Goal: Check status

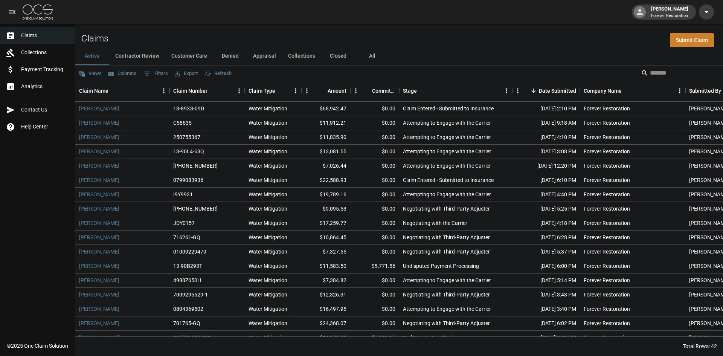
click at [199, 53] on button "Customer Care" at bounding box center [189, 56] width 48 height 18
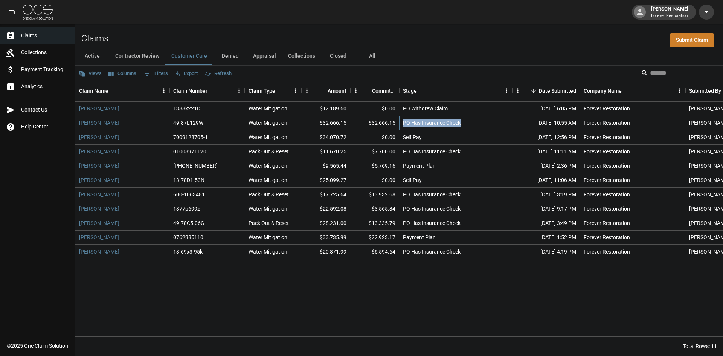
drag, startPoint x: 464, startPoint y: 125, endPoint x: 396, endPoint y: 124, distance: 68.5
click at [396, 124] on div "[PERSON_NAME] 49-87L129W Water Mitigation $32,666.15 $32,666.15 PO Has Insuranc…" at bounding box center [427, 123] width 704 height 14
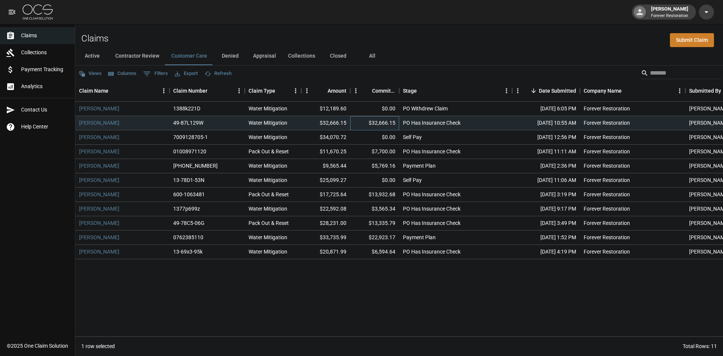
click at [381, 120] on div "$32,666.15" at bounding box center [374, 123] width 49 height 14
drag, startPoint x: 365, startPoint y: 122, endPoint x: 399, endPoint y: 126, distance: 33.7
click at [399, 126] on div "[PERSON_NAME] 49-87L129W Water Mitigation $32,666.15 $32,666.15 PO Has Insuranc…" at bounding box center [427, 123] width 704 height 14
click at [392, 127] on div "$32,666.15" at bounding box center [374, 123] width 49 height 14
drag, startPoint x: 396, startPoint y: 124, endPoint x: 362, endPoint y: 128, distance: 33.8
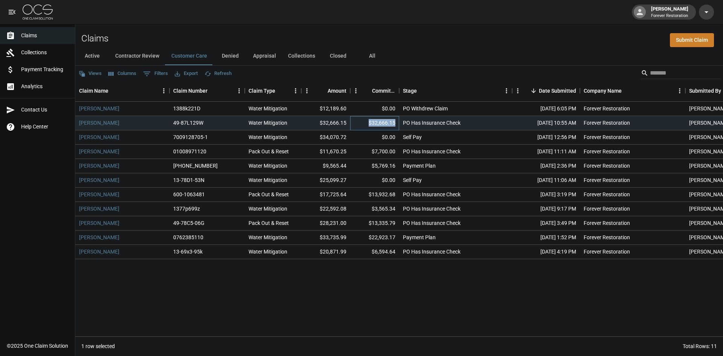
click at [366, 127] on div "$32,666.15" at bounding box center [374, 123] width 49 height 14
drag, startPoint x: 346, startPoint y: 207, endPoint x: 320, endPoint y: 211, distance: 26.2
click at [320, 211] on div "$22,592.08" at bounding box center [325, 209] width 49 height 14
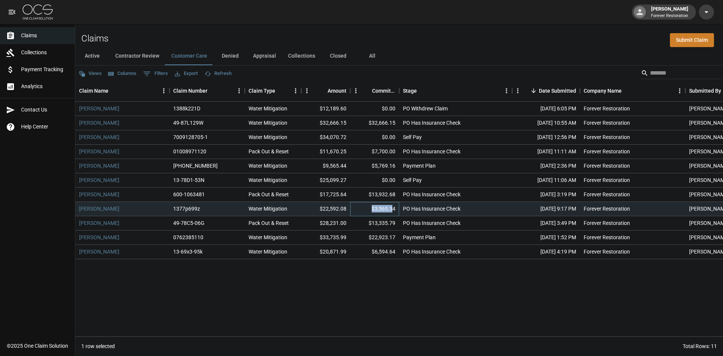
drag, startPoint x: 393, startPoint y: 209, endPoint x: 373, endPoint y: 210, distance: 20.0
click at [372, 210] on div "$3,565.34" at bounding box center [374, 209] width 49 height 14
click at [396, 211] on div "$3,565.34" at bounding box center [374, 209] width 49 height 14
drag, startPoint x: 396, startPoint y: 223, endPoint x: 367, endPoint y: 227, distance: 28.8
click at [367, 227] on div "$13,335.79" at bounding box center [374, 223] width 49 height 14
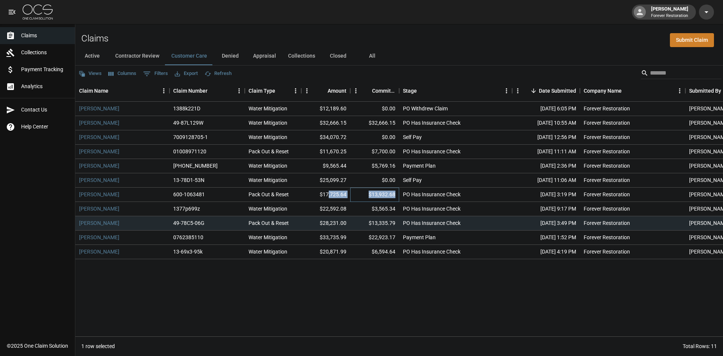
drag, startPoint x: 394, startPoint y: 192, endPoint x: 330, endPoint y: 199, distance: 65.1
click at [330, 199] on div "[PERSON_NAME] 600-1063481 Pack Out & Reset $17,725.64 $13,932.68 PO Has Insuran…" at bounding box center [427, 194] width 704 height 14
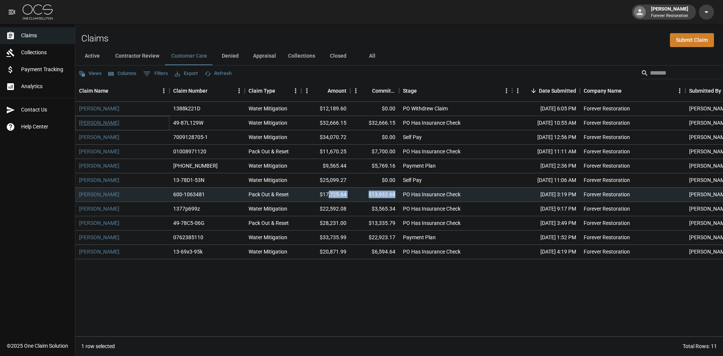
click at [84, 120] on link "[PERSON_NAME]" at bounding box center [99, 123] width 40 height 8
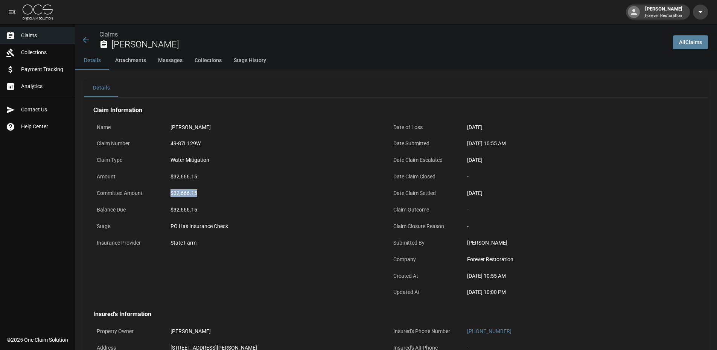
drag, startPoint x: 203, startPoint y: 193, endPoint x: 162, endPoint y: 197, distance: 41.2
click at [162, 197] on div "Committed Amount $32,666.15" at bounding box center [237, 194] width 288 height 17
click at [90, 39] on icon at bounding box center [85, 39] width 9 height 9
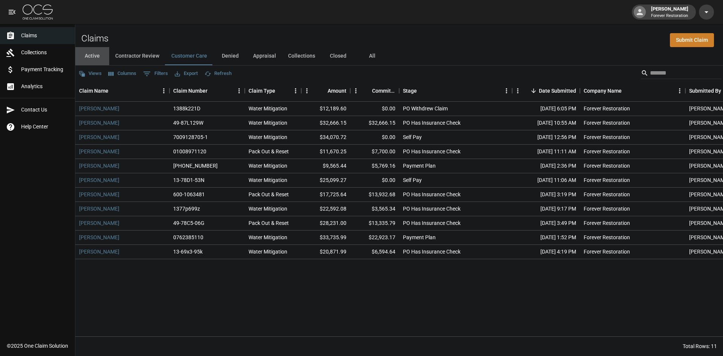
click at [94, 54] on button "Active" at bounding box center [92, 56] width 34 height 18
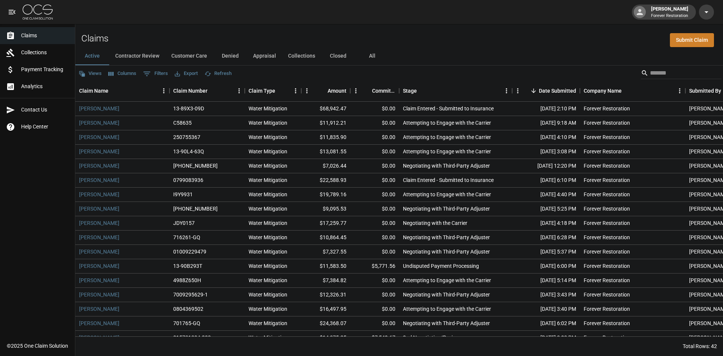
click at [371, 57] on button "All" at bounding box center [372, 56] width 34 height 18
click at [668, 76] on input "Search" at bounding box center [680, 73] width 60 height 12
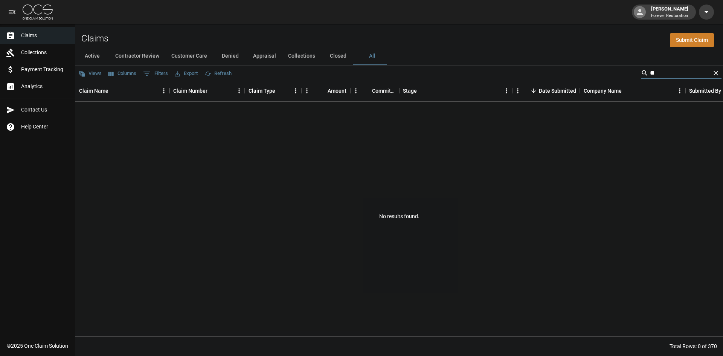
type input "*"
